Goal: Navigation & Orientation: Find specific page/section

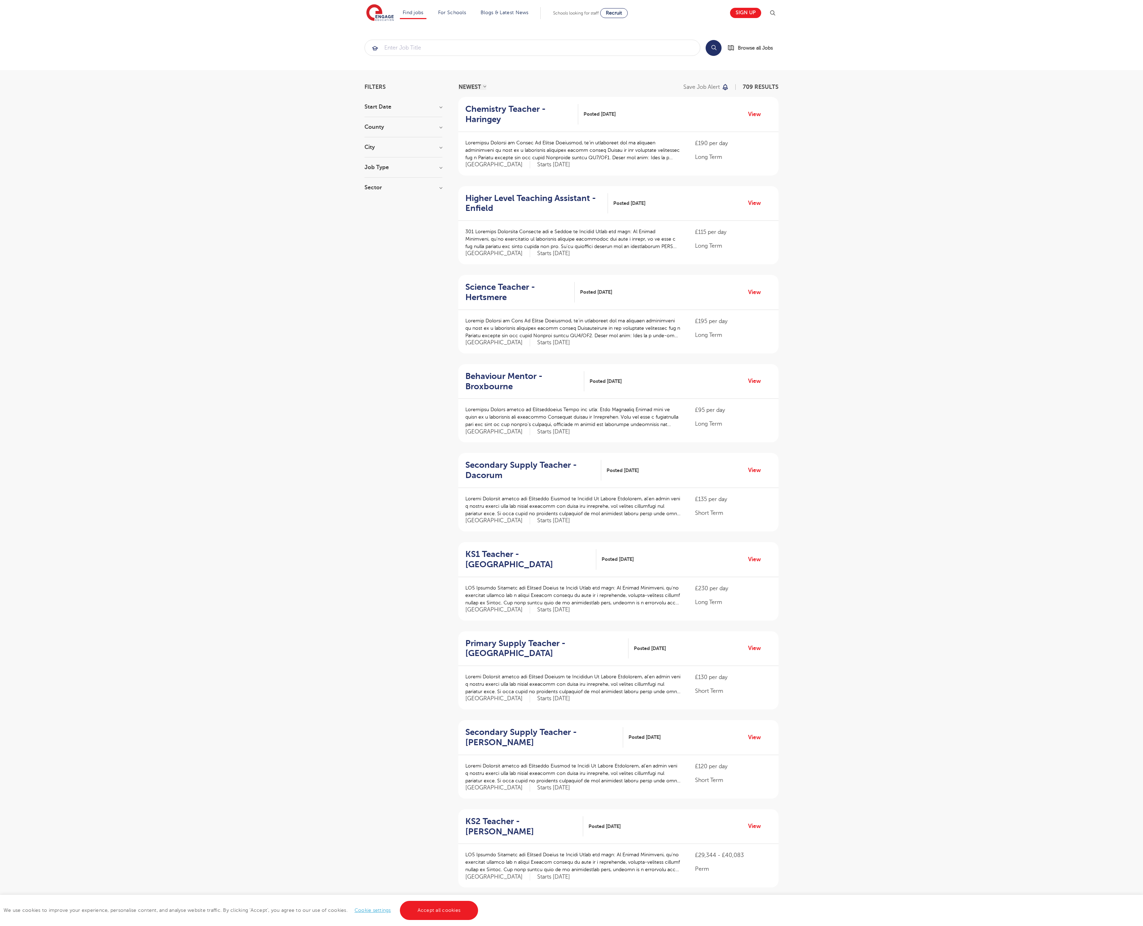
click at [438, 910] on link "Accept all cookies" at bounding box center [439, 910] width 79 height 19
